Goal: Task Accomplishment & Management: Complete application form

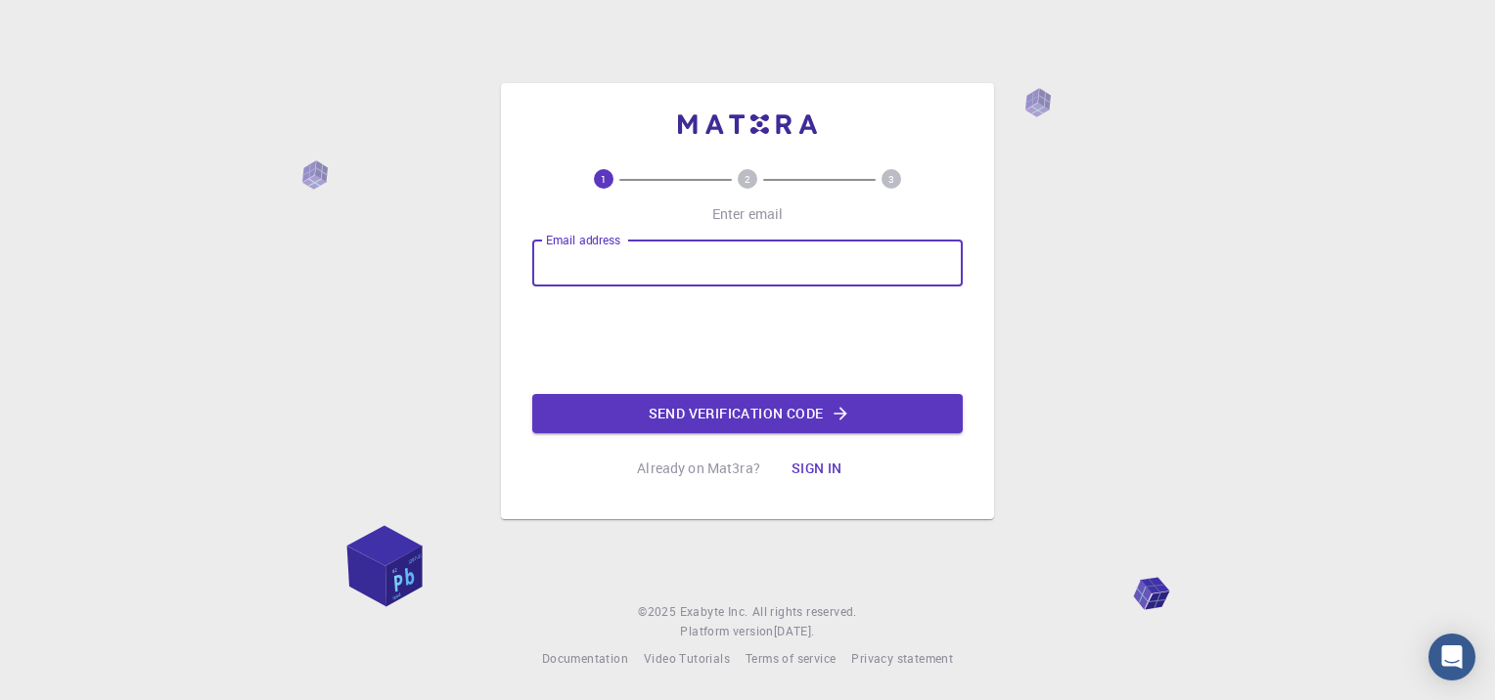
click at [578, 250] on div "Email address Email address" at bounding box center [747, 263] width 430 height 47
type input "[EMAIL_ADDRESS][DOMAIN_NAME]"
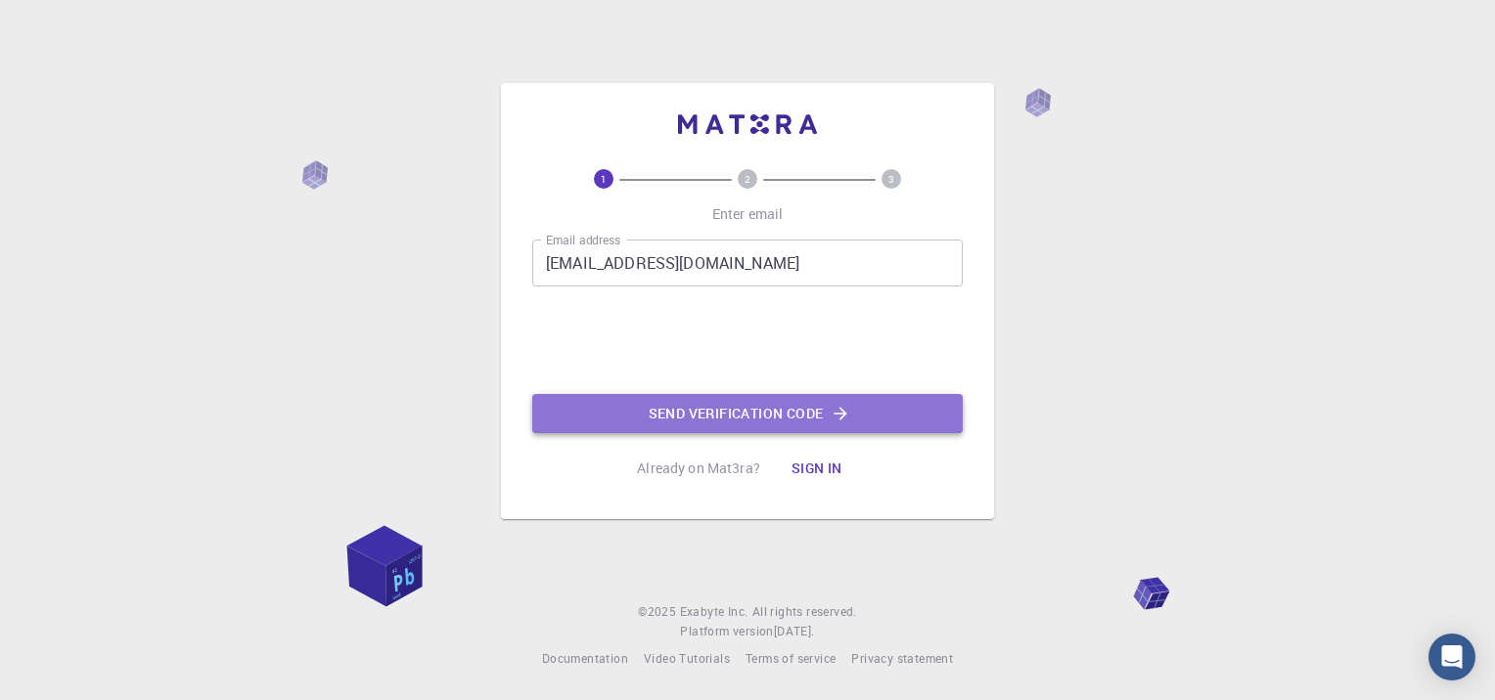
click at [751, 407] on button "Send verification code" at bounding box center [747, 413] width 430 height 39
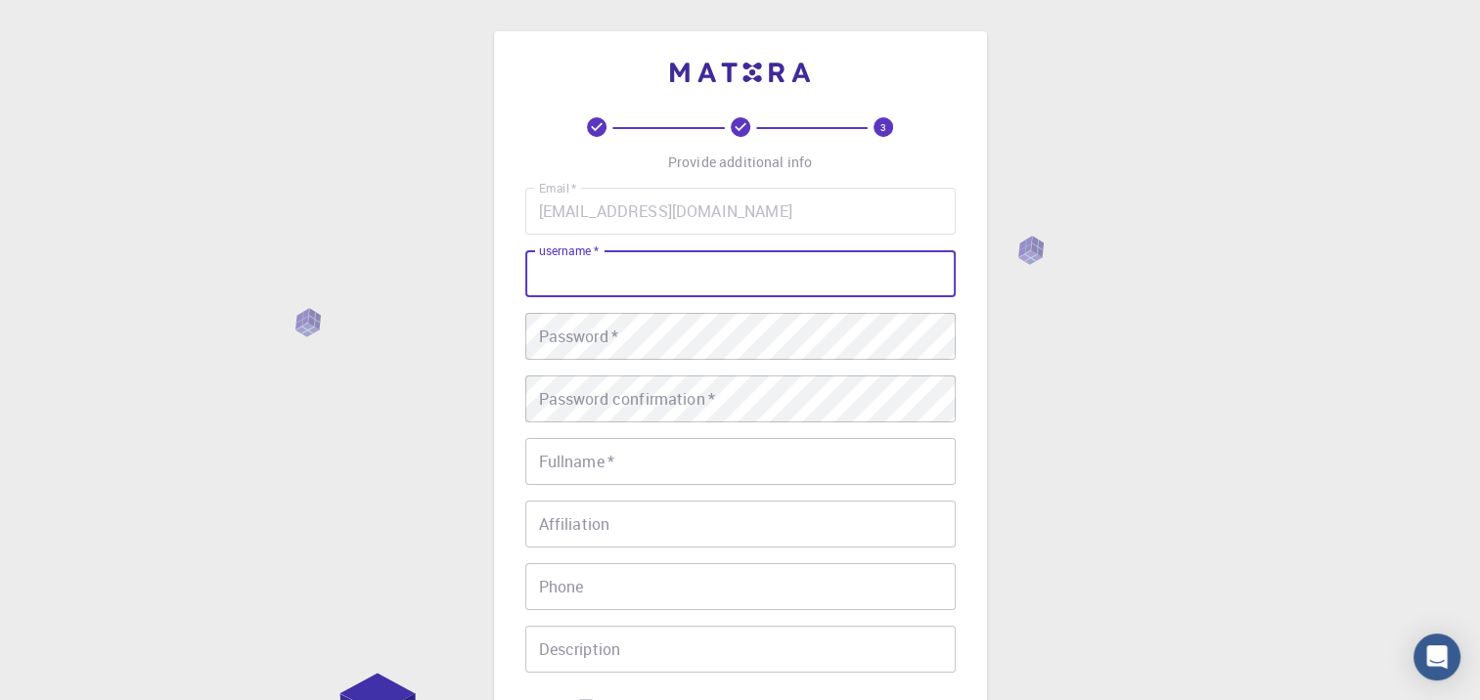
click at [592, 287] on input "username   *" at bounding box center [740, 273] width 430 height 47
type input "Higor"
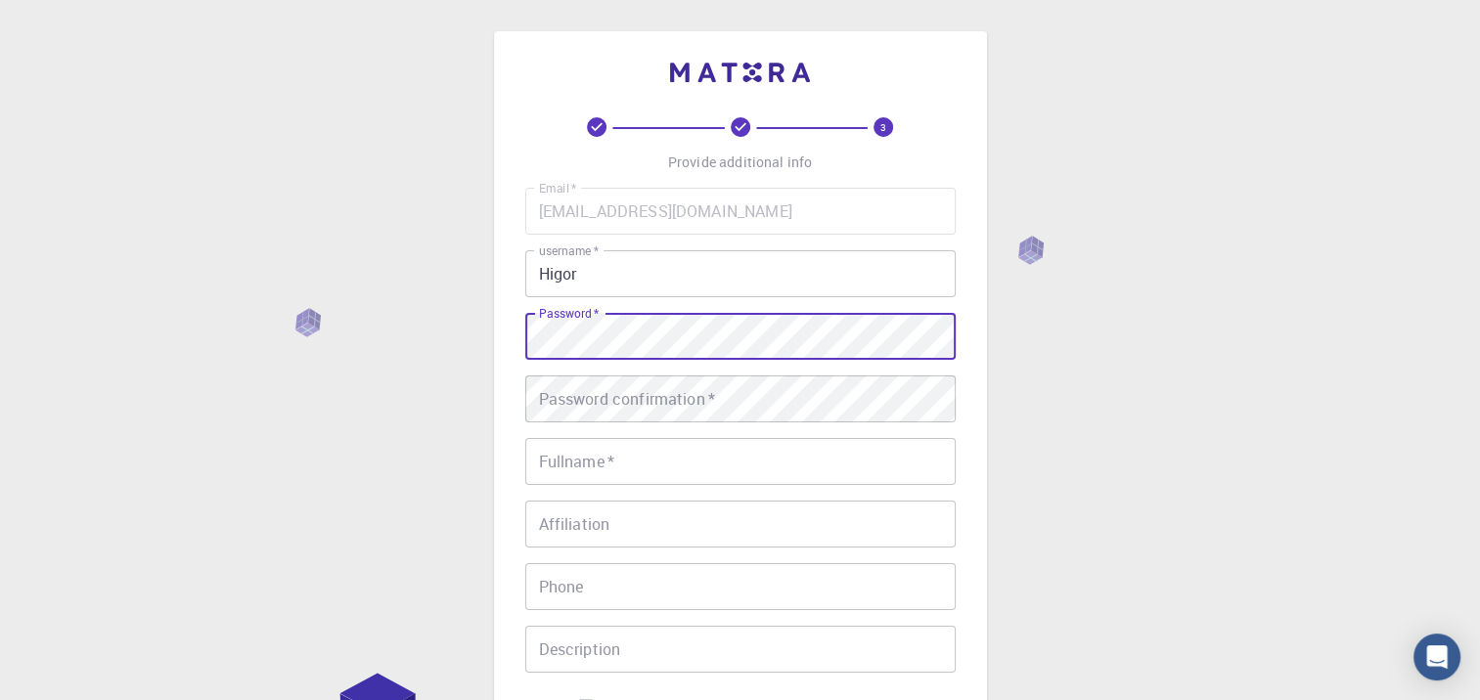
click at [564, 313] on label "Password   *" at bounding box center [569, 313] width 60 height 17
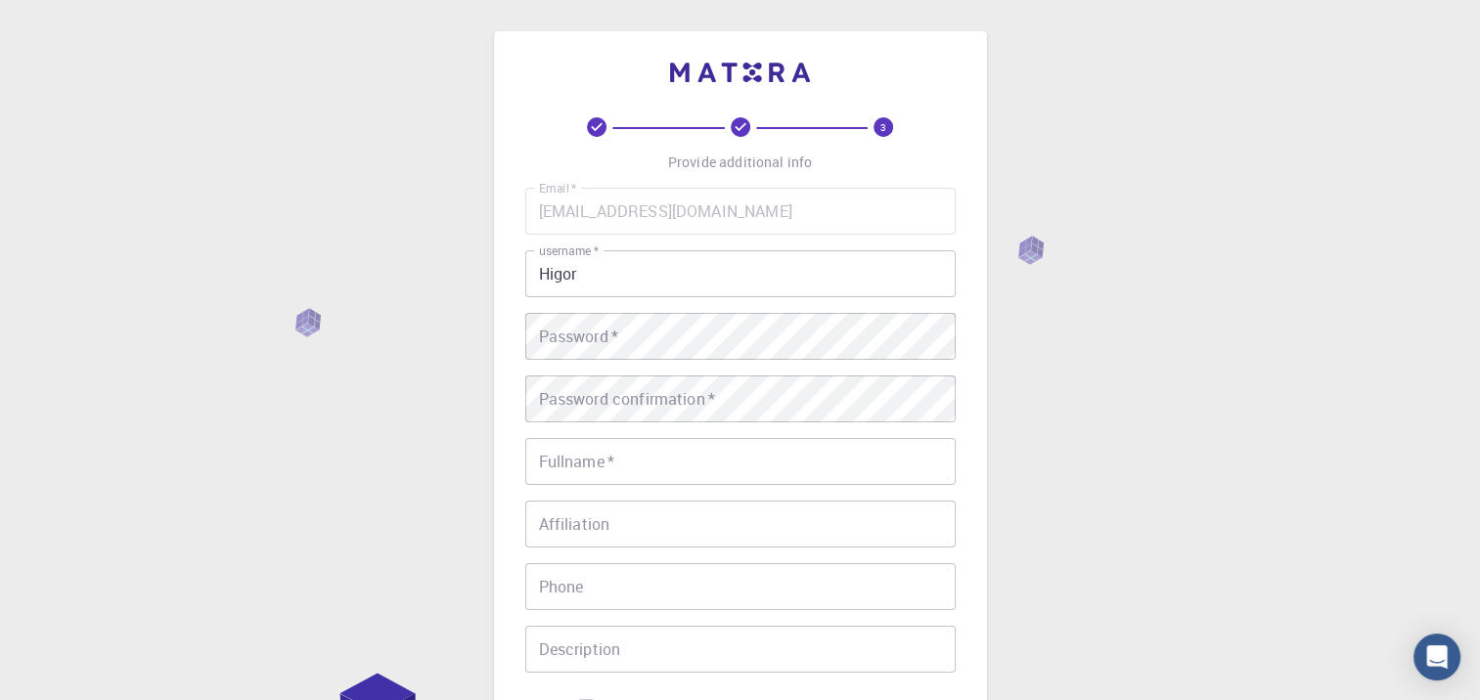
click at [564, 313] on div "Password   * Password   *" at bounding box center [740, 336] width 430 height 47
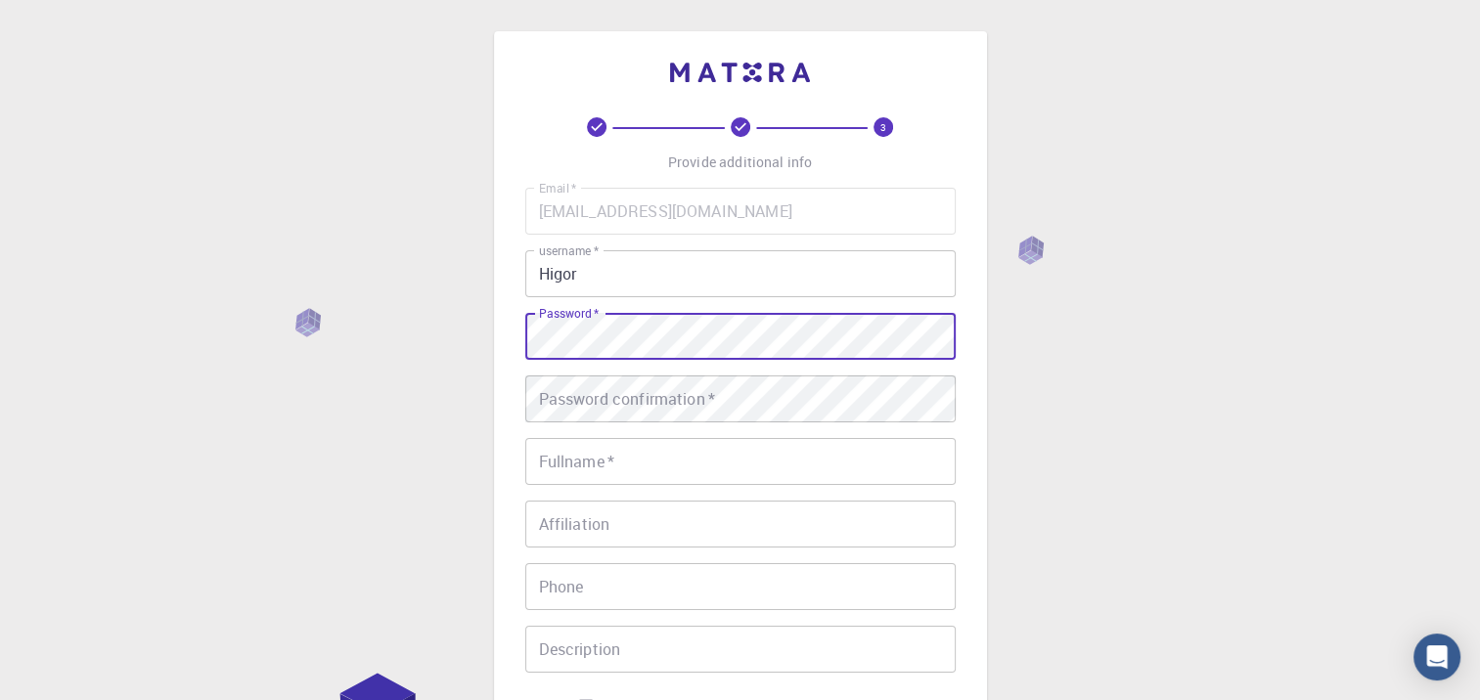
click at [564, 313] on div "Password   * Password   *" at bounding box center [740, 336] width 430 height 47
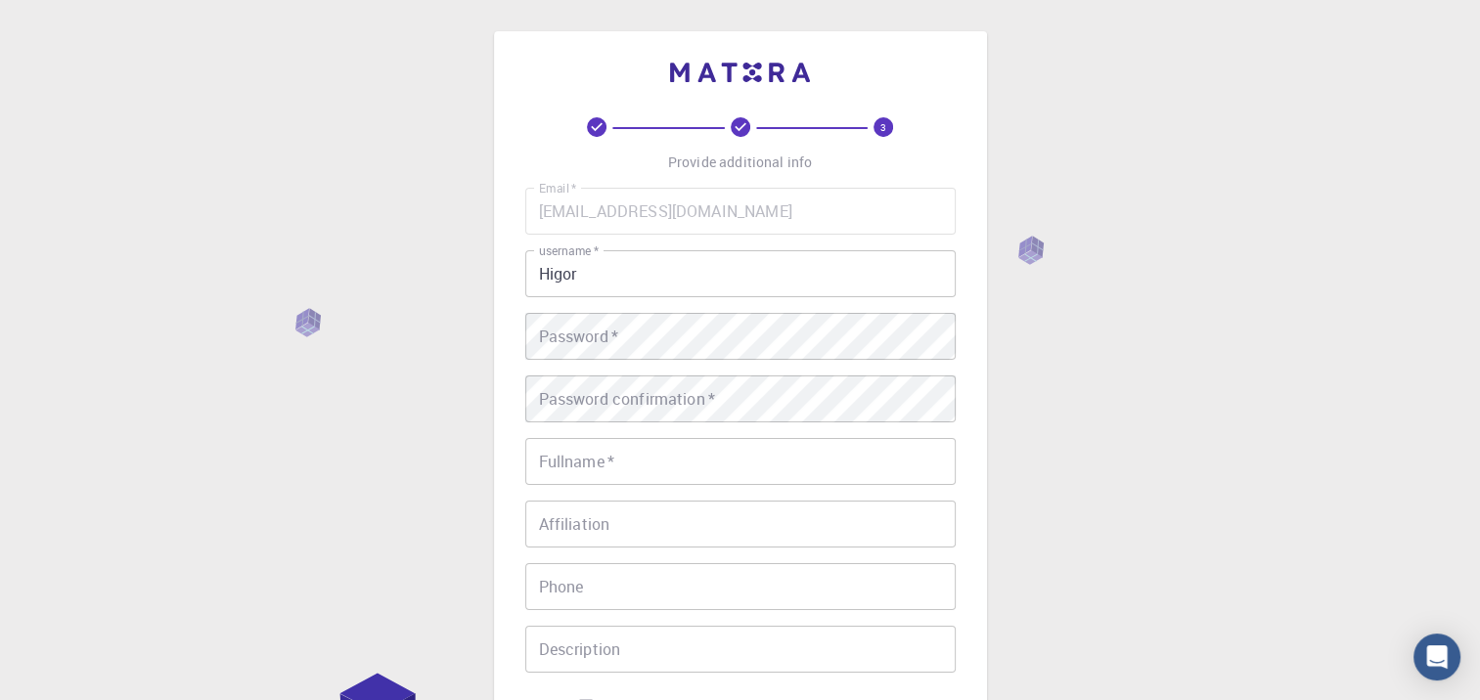
drag, startPoint x: 564, startPoint y: 313, endPoint x: 708, endPoint y: 235, distance: 163.7
click at [708, 235] on div "Email   * [EMAIL_ADDRESS][DOMAIN_NAME] Email   * username   * Higor username   …" at bounding box center [740, 457] width 430 height 538
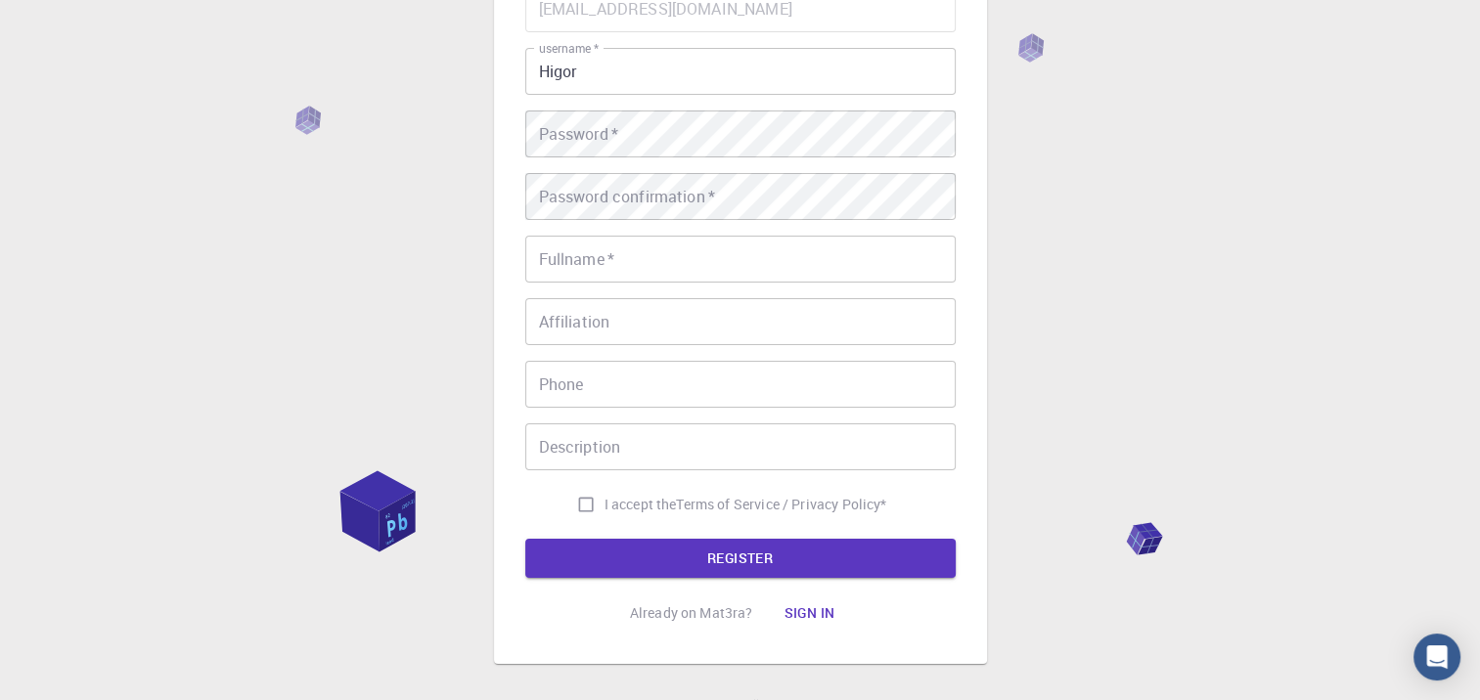
scroll to position [294, 0]
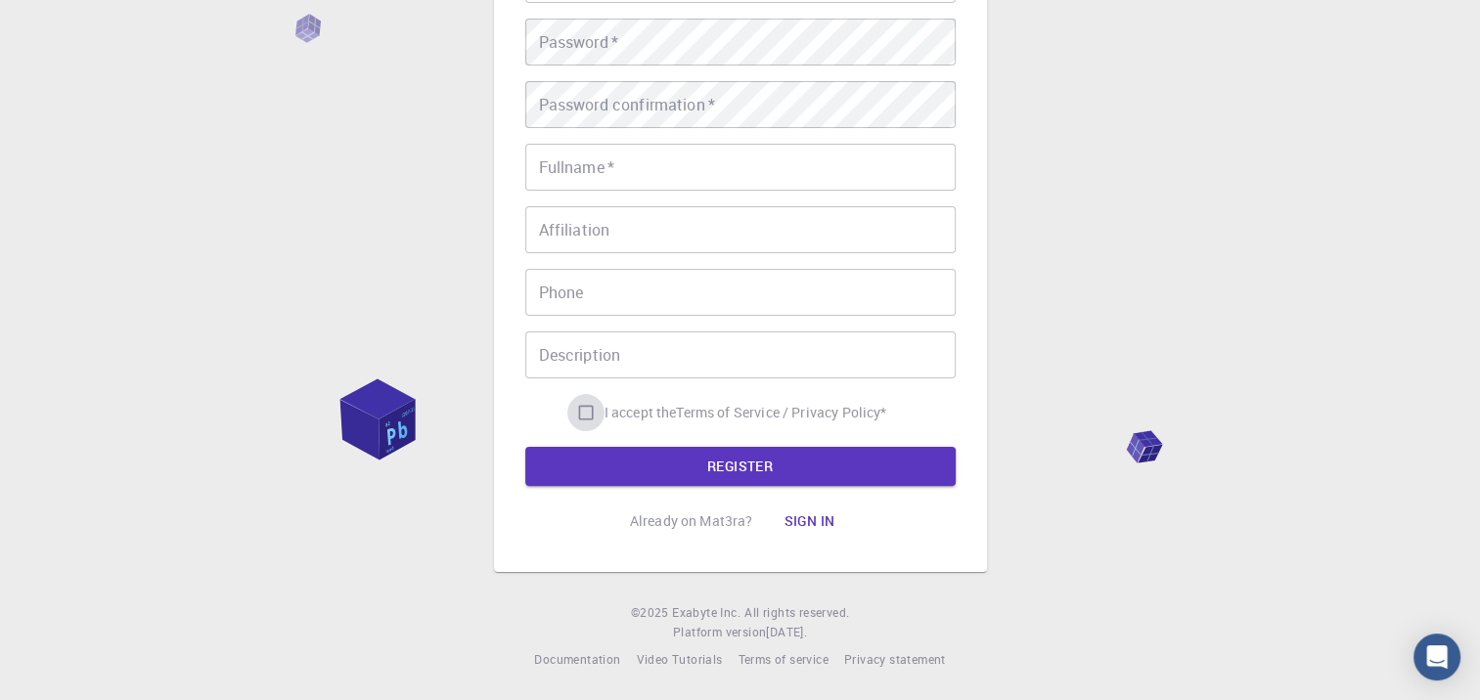
click at [578, 411] on input "I accept the Terms of Service / Privacy Policy *" at bounding box center [585, 412] width 37 height 37
checkbox input "true"
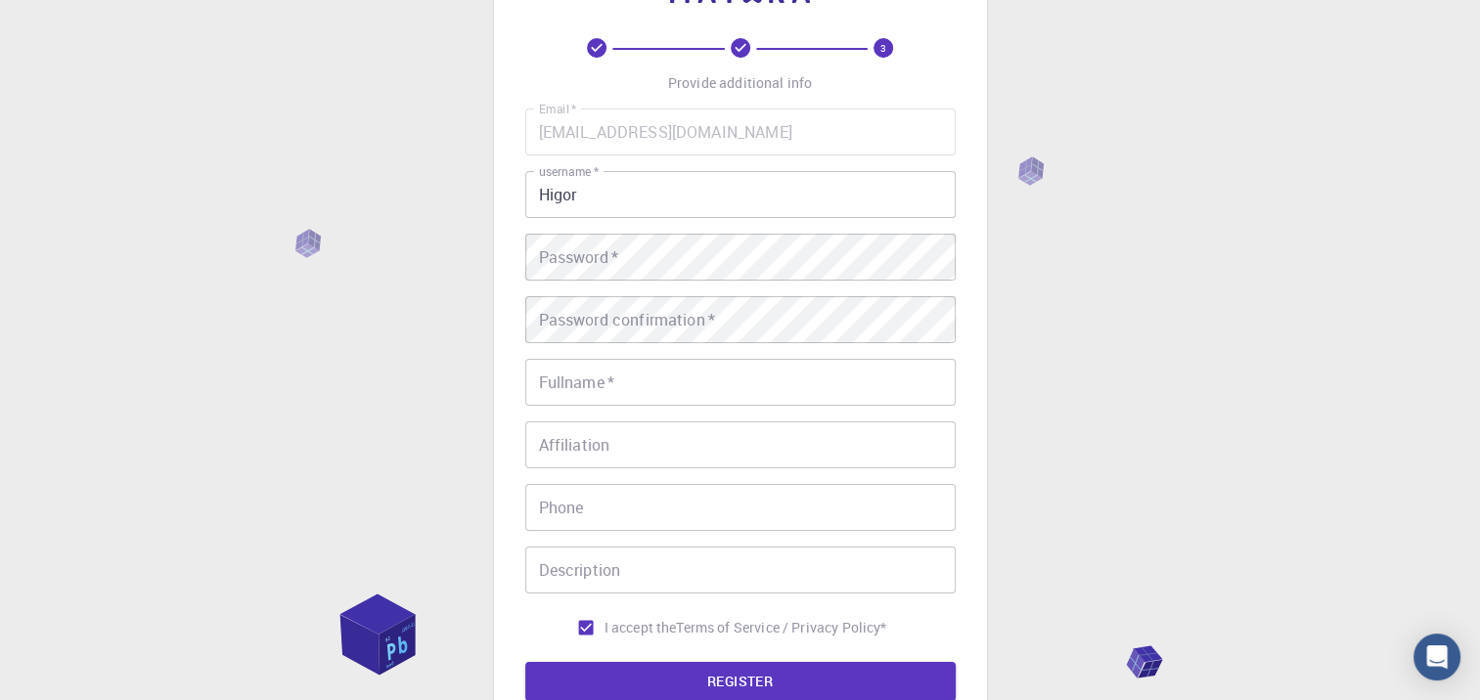
scroll to position [80, 0]
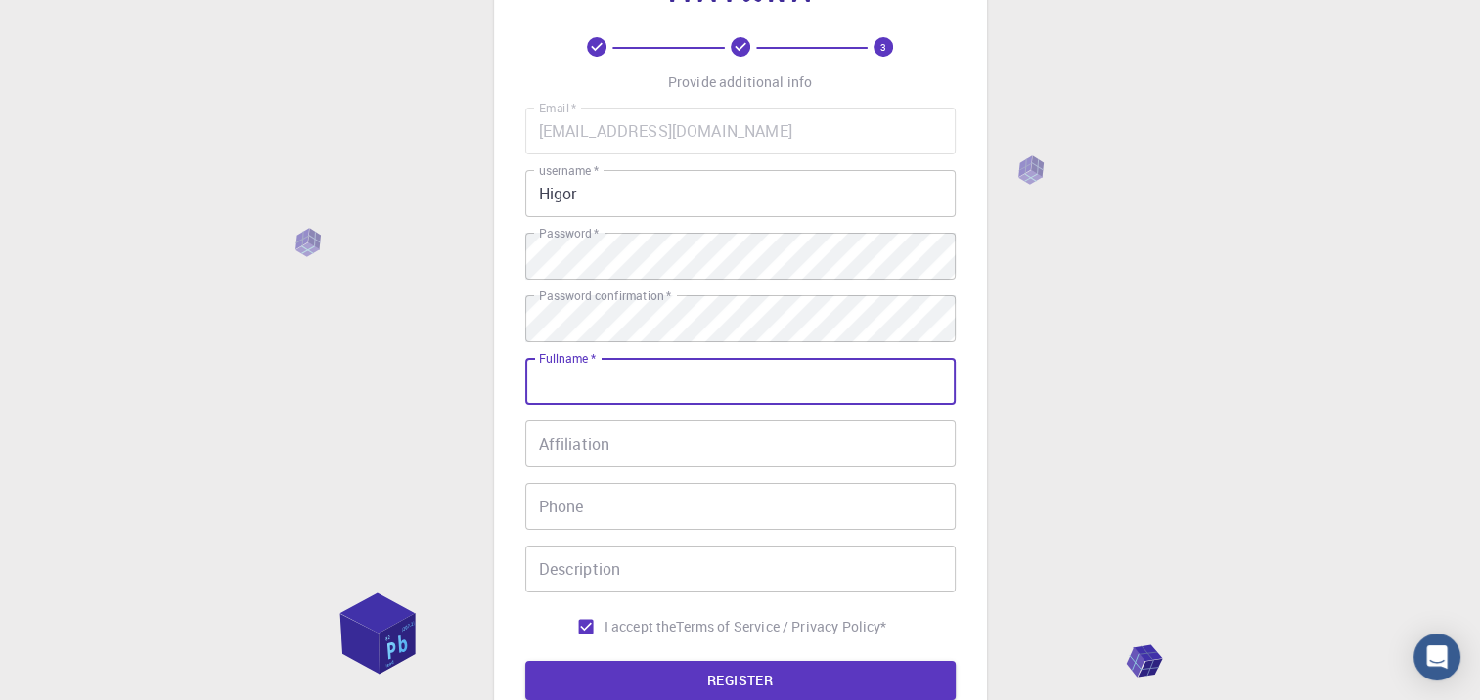
click at [610, 369] on input "Fullname   *" at bounding box center [740, 381] width 430 height 47
type input "[PERSON_NAME]"
type input "[PHONE_NUMBER]"
click at [600, 452] on input "Affiliation" at bounding box center [740, 444] width 430 height 47
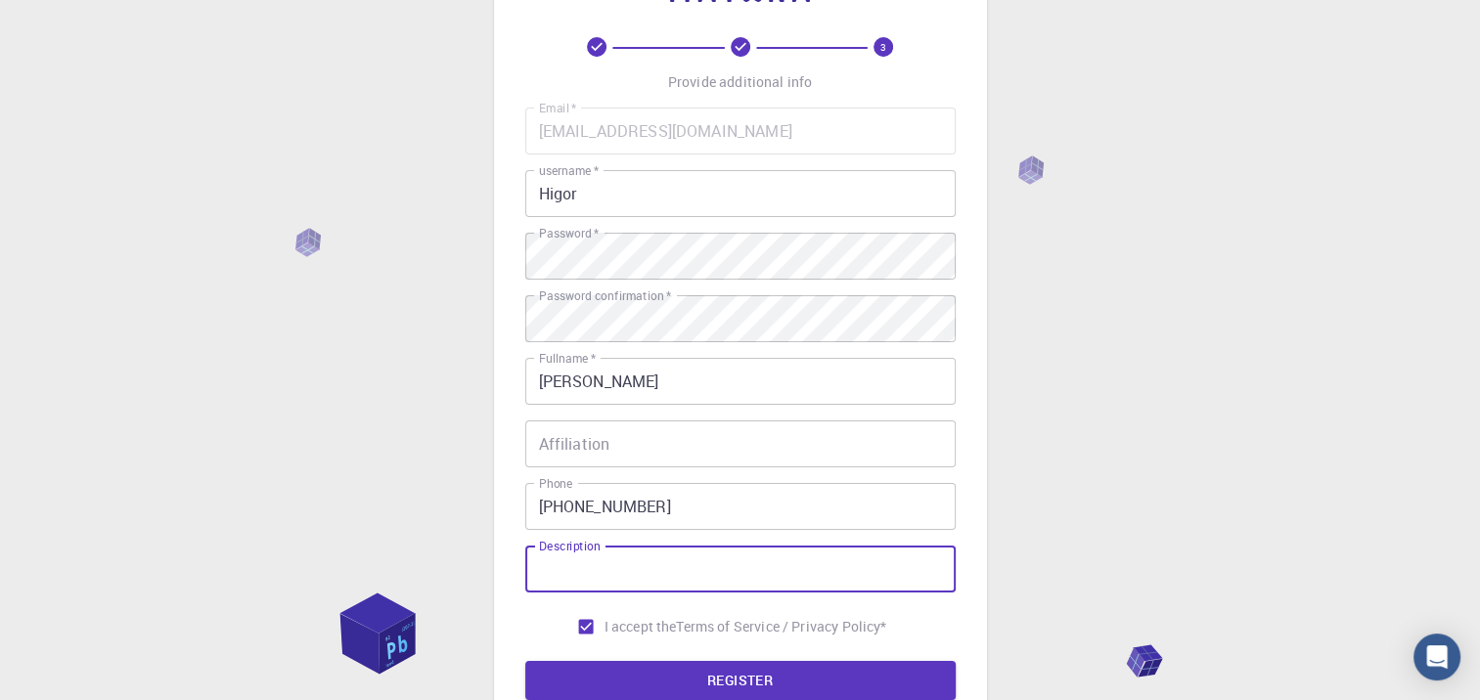
click at [630, 573] on input "Description" at bounding box center [740, 569] width 430 height 47
type input "Quimica"
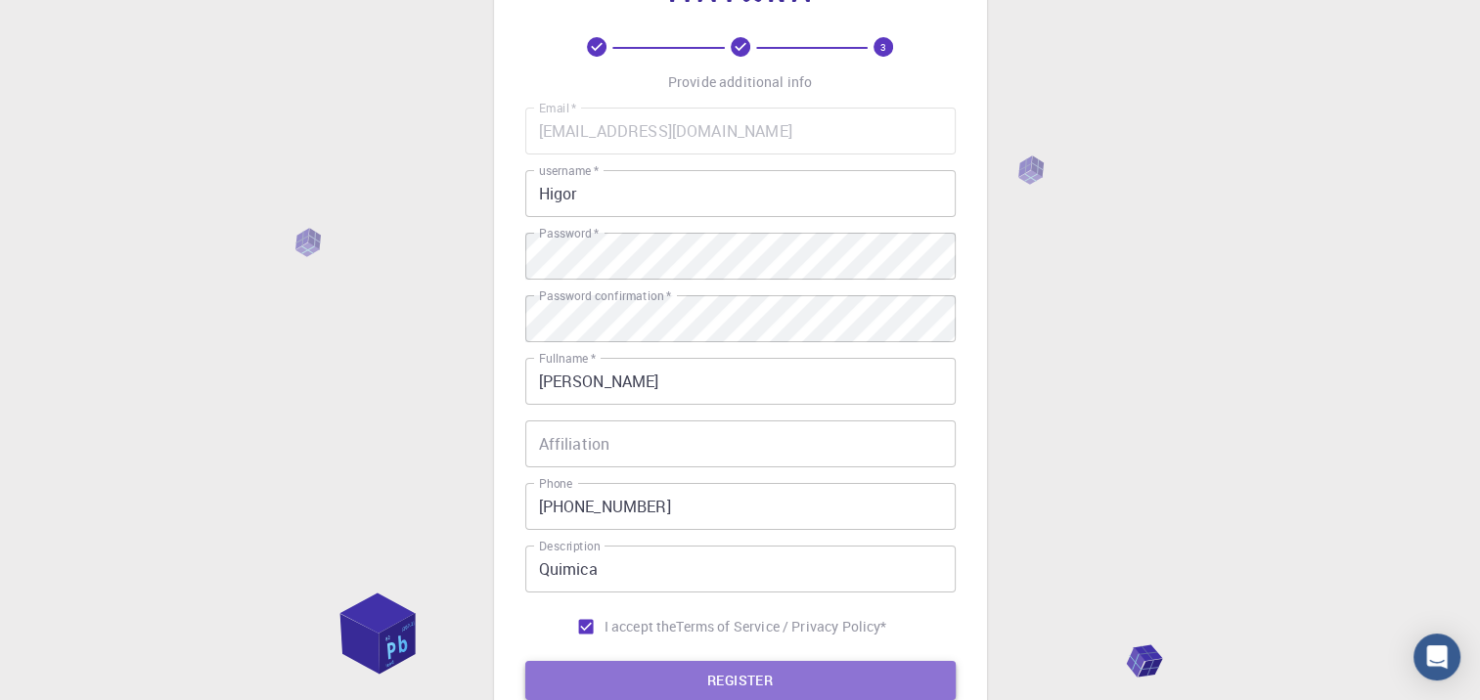
click at [787, 687] on button "REGISTER" at bounding box center [740, 680] width 430 height 39
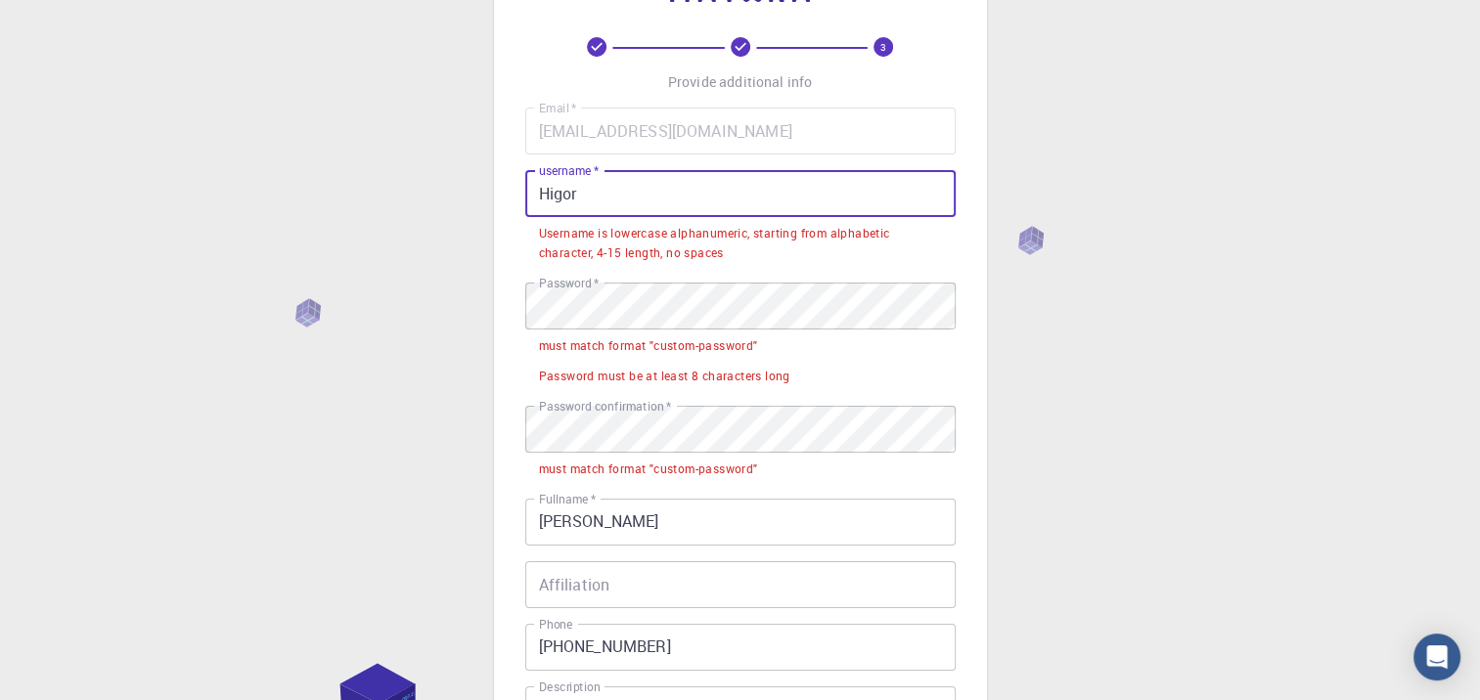
click at [651, 198] on input "Higor" at bounding box center [740, 193] width 430 height 47
